Goal: Task Accomplishment & Management: Use online tool/utility

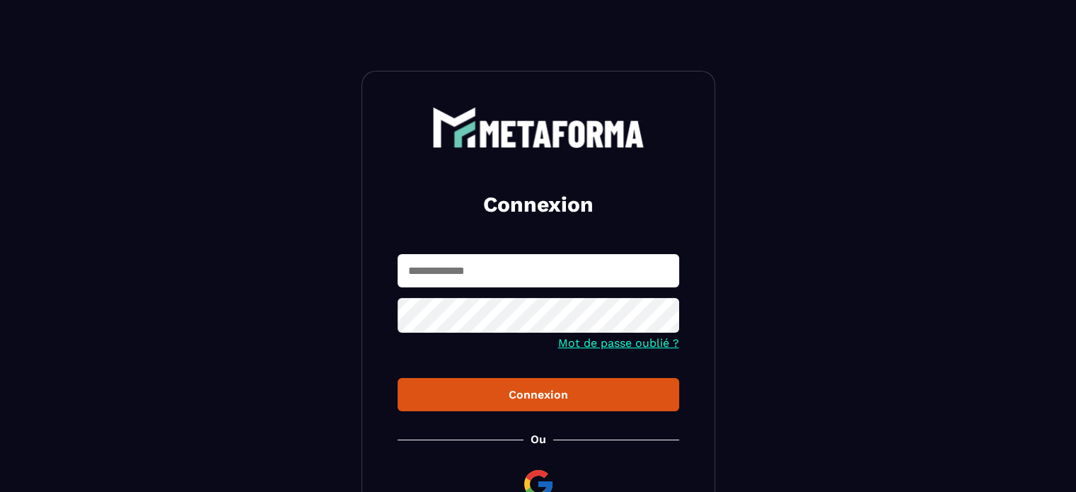
click at [530, 469] on img at bounding box center [538, 484] width 34 height 34
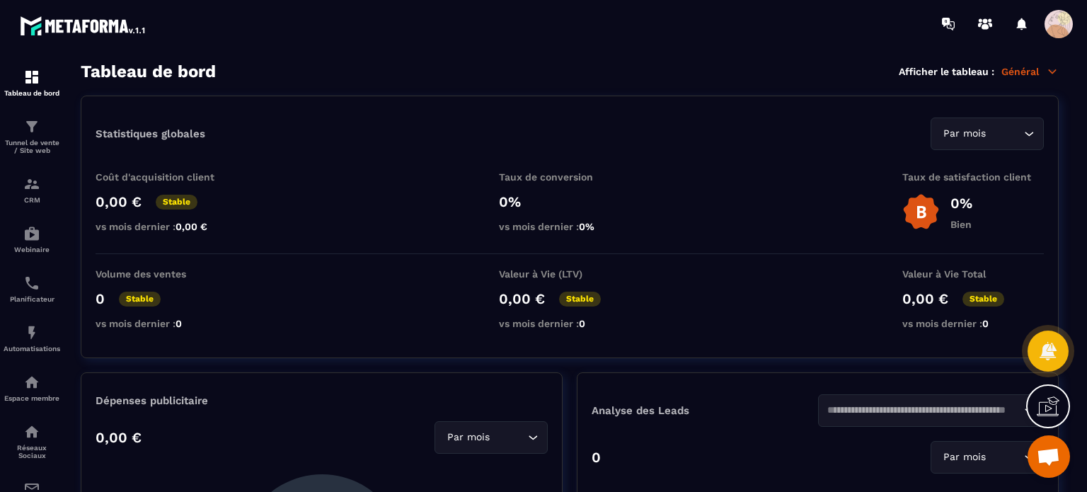
click at [1046, 28] on span at bounding box center [1058, 24] width 28 height 28
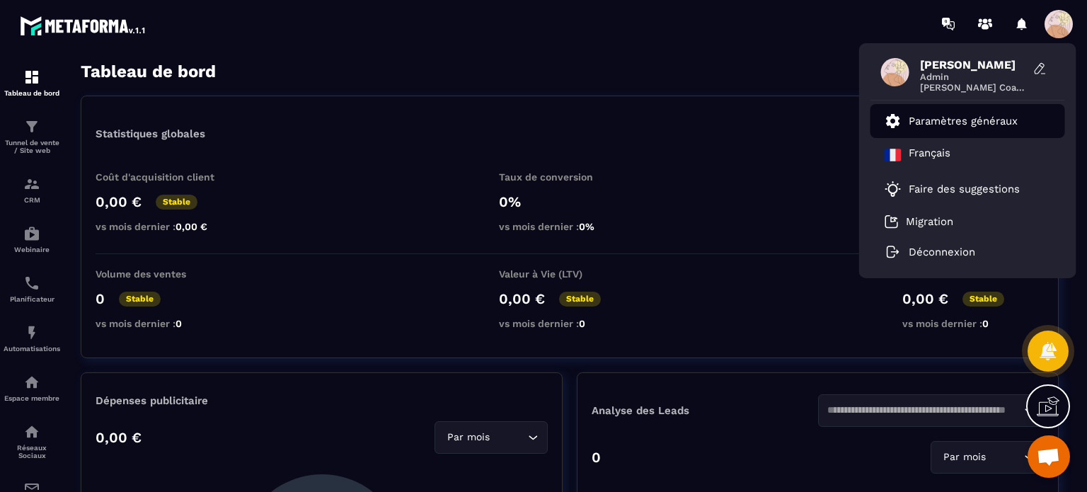
click at [926, 124] on p "Paramètres généraux" at bounding box center [962, 121] width 109 height 13
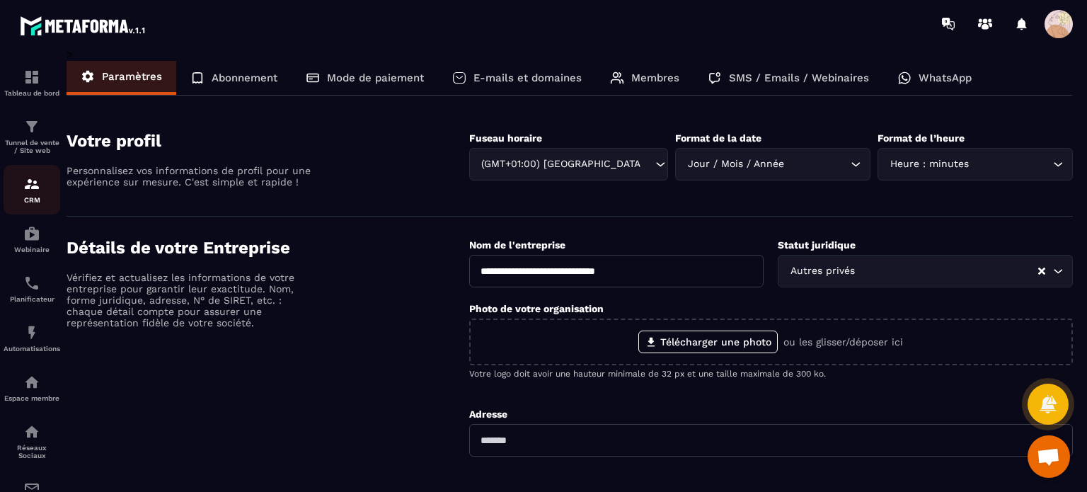
click at [32, 204] on p "CRM" at bounding box center [32, 200] width 57 height 8
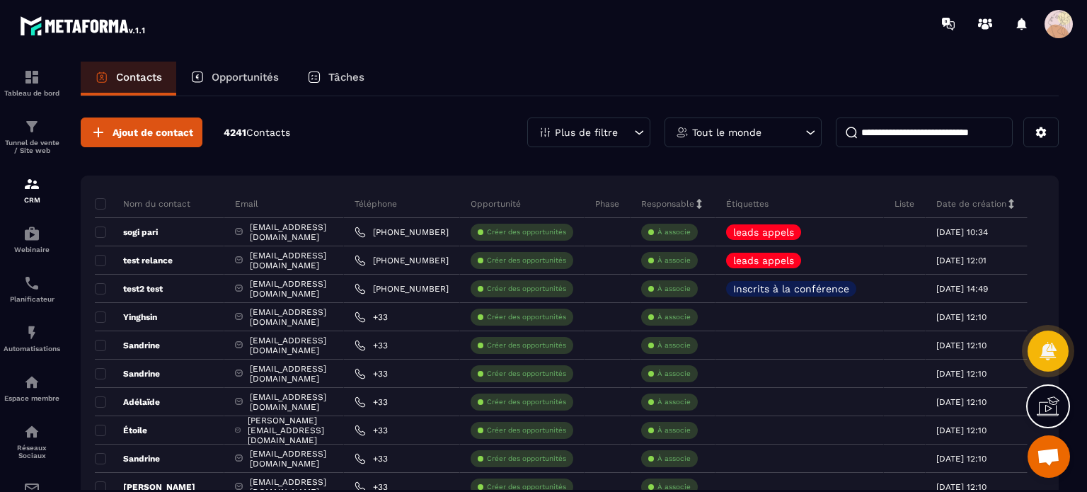
click at [258, 76] on p "Opportunités" at bounding box center [245, 77] width 67 height 13
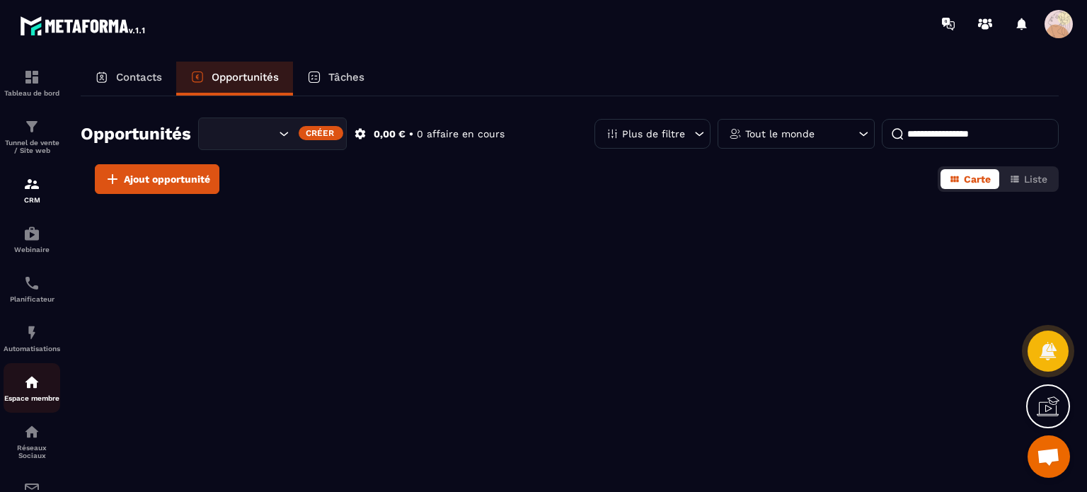
click at [27, 374] on link "Espace membre" at bounding box center [32, 388] width 57 height 50
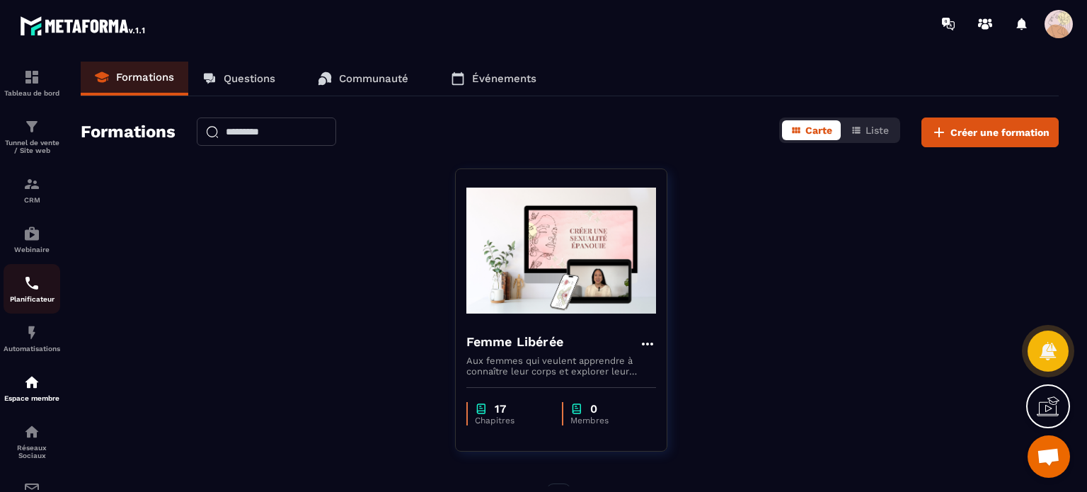
click at [34, 296] on div "Planificateur" at bounding box center [32, 288] width 57 height 28
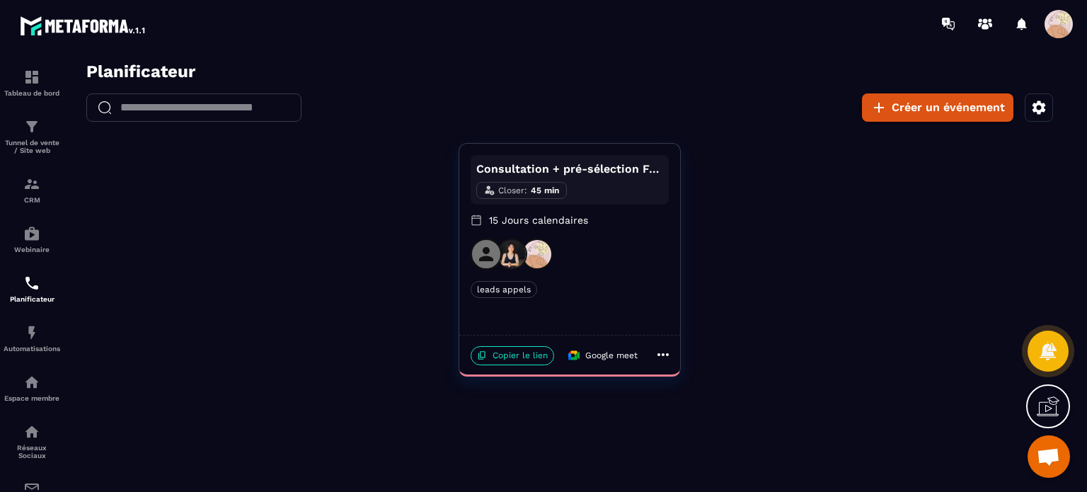
click at [670, 352] on icon at bounding box center [662, 354] width 17 height 17
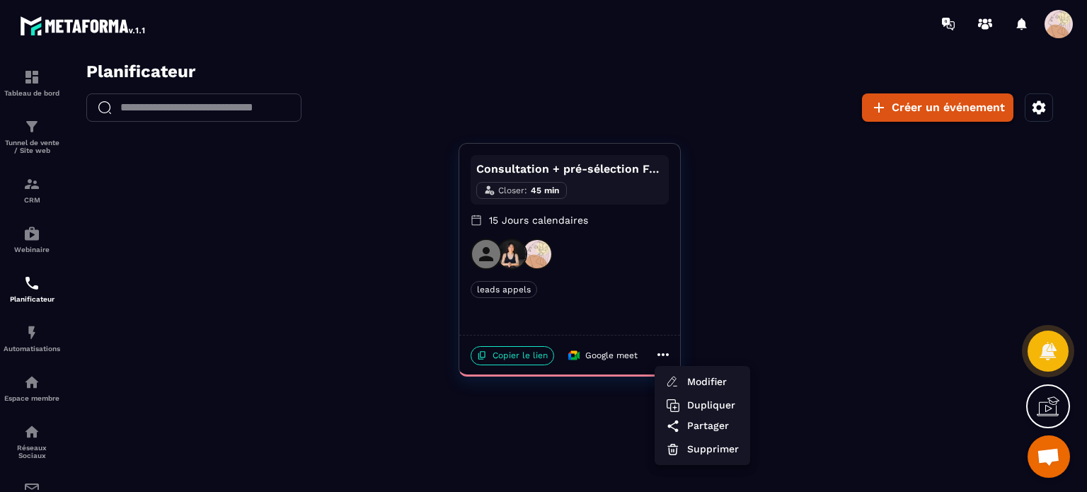
click at [740, 274] on div at bounding box center [569, 281] width 1006 height 439
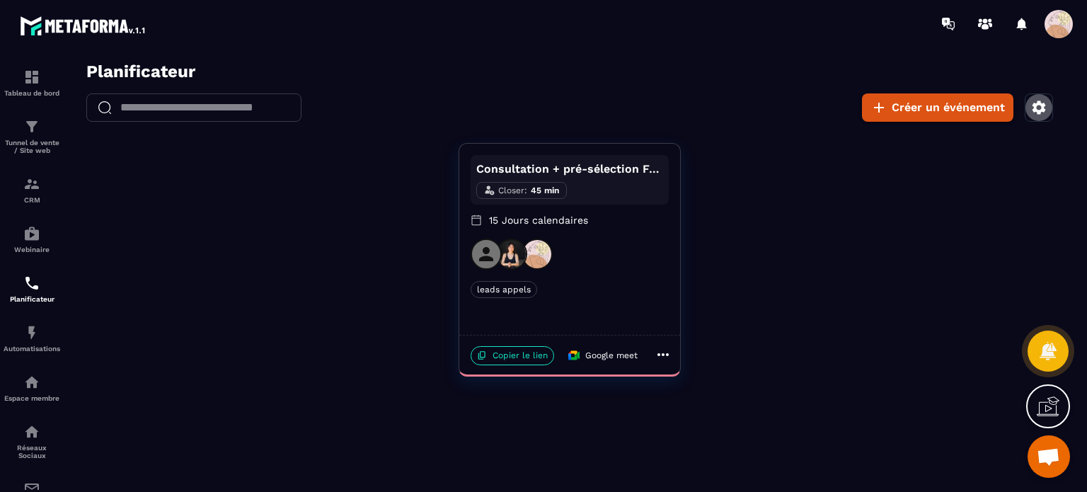
click at [1030, 113] on icon "button" at bounding box center [1038, 107] width 17 height 17
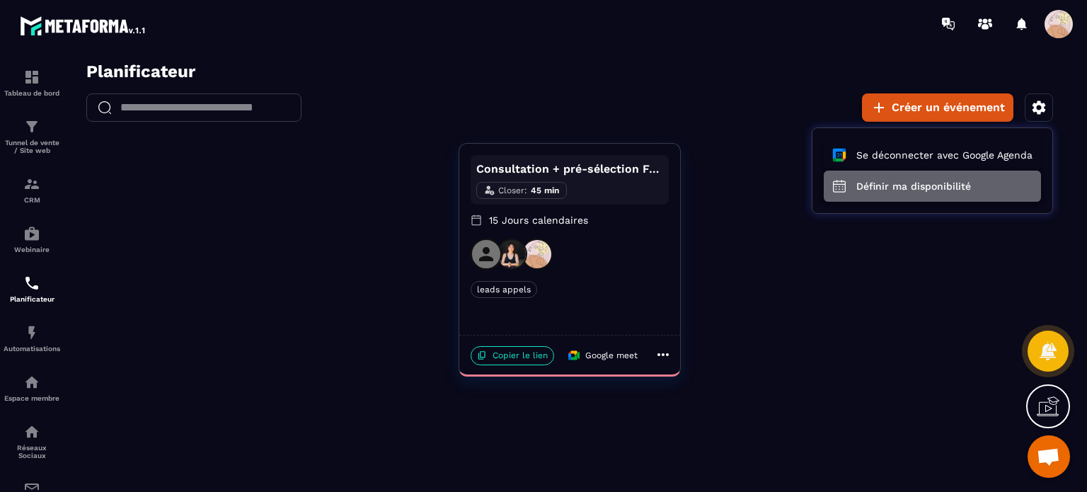
click at [884, 196] on button "Définir ma disponibilité" at bounding box center [931, 185] width 217 height 31
